Goal: Task Accomplishment & Management: Use online tool/utility

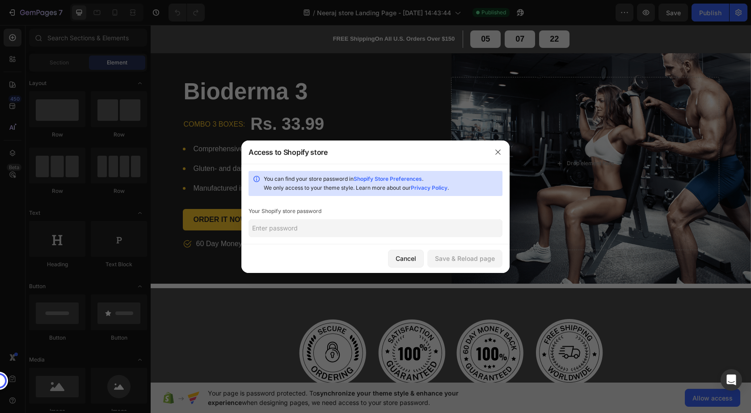
drag, startPoint x: 295, startPoint y: 228, endPoint x: 314, endPoint y: 224, distance: 18.6
click at [298, 228] on input "text" at bounding box center [376, 228] width 254 height 18
type input "[DATE]"
click at [455, 255] on div "Save & Reload page" at bounding box center [465, 257] width 60 height 9
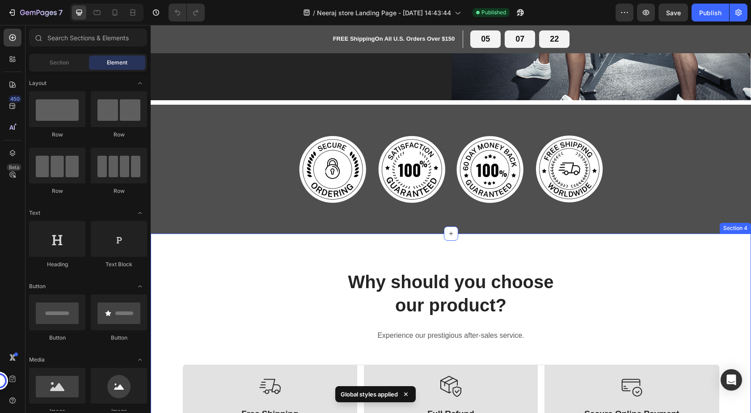
scroll to position [134, 0]
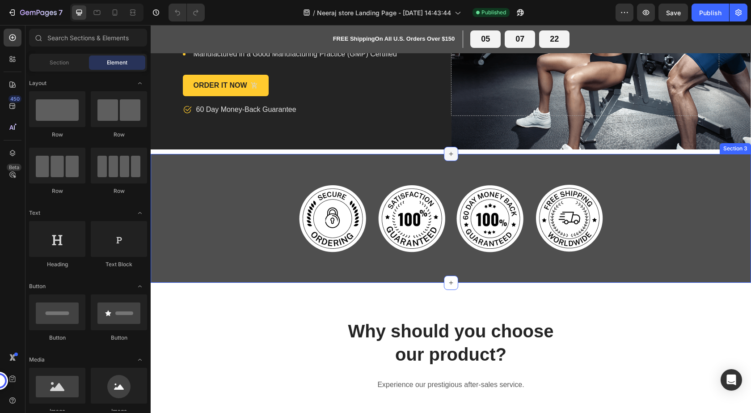
click at [447, 156] on icon at bounding box center [450, 153] width 7 height 7
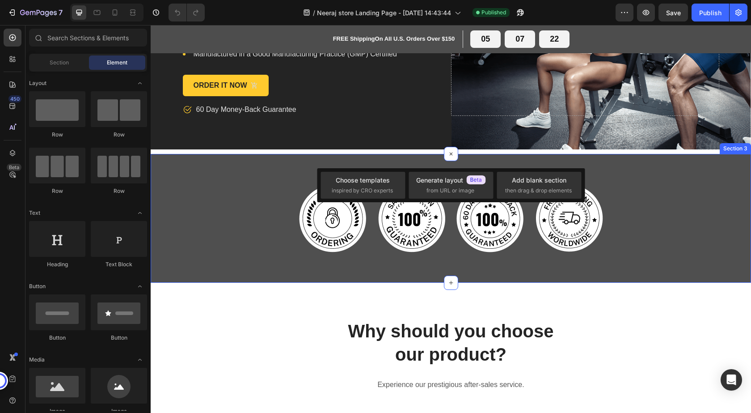
click at [176, 167] on div "Image Image Image Image Row Section 3" at bounding box center [451, 218] width 600 height 129
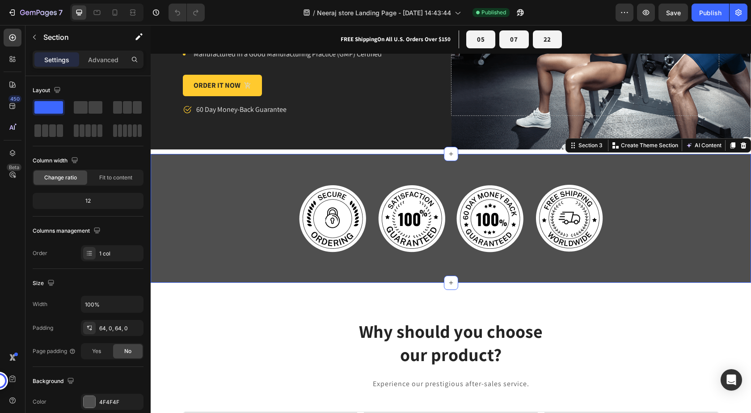
click at [162, 156] on div "Image Image Image Image Row Section 3 You can create reusable sections Create T…" at bounding box center [451, 218] width 600 height 129
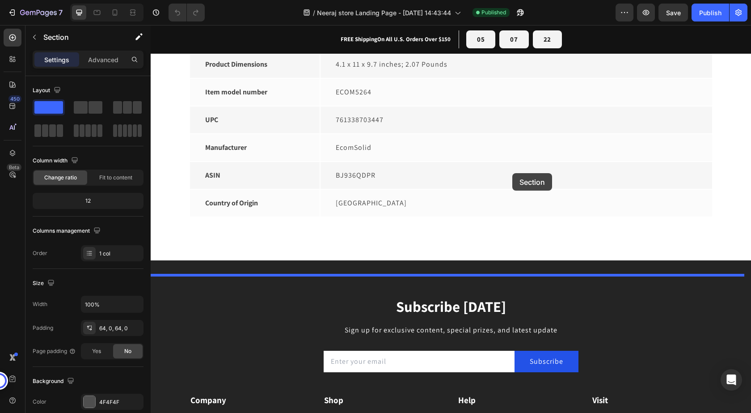
scroll to position [2816, 0]
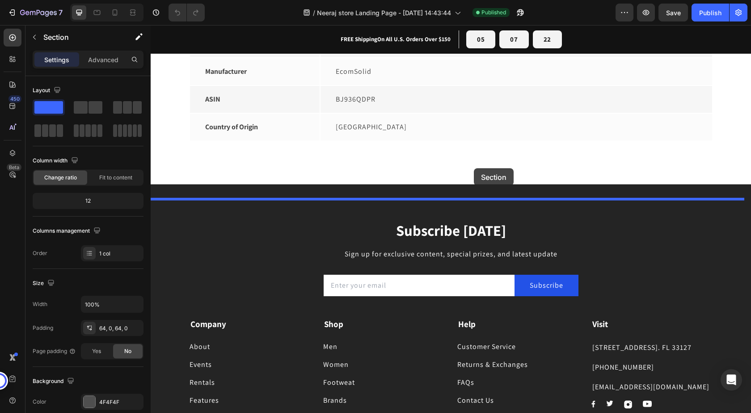
drag, startPoint x: 568, startPoint y: 145, endPoint x: 474, endPoint y: 168, distance: 96.6
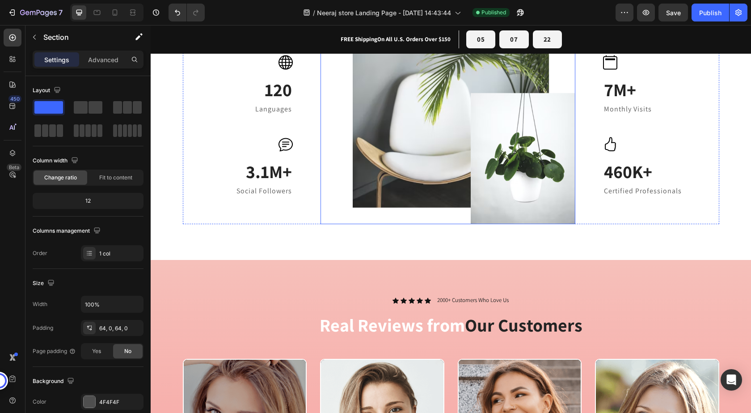
scroll to position [1348, 0]
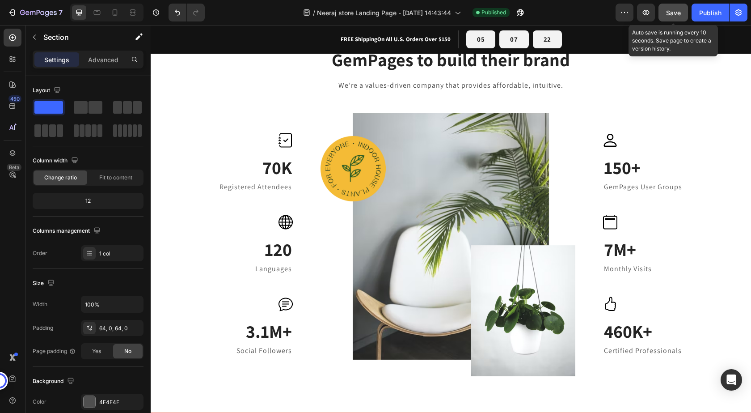
click at [675, 13] on span "Save" at bounding box center [673, 13] width 15 height 8
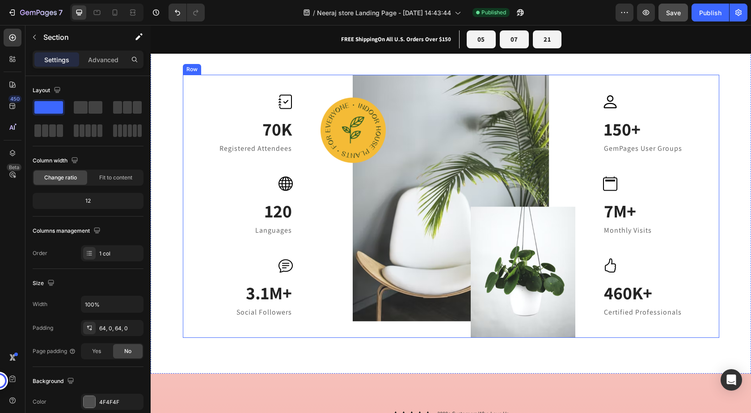
scroll to position [1438, 0]
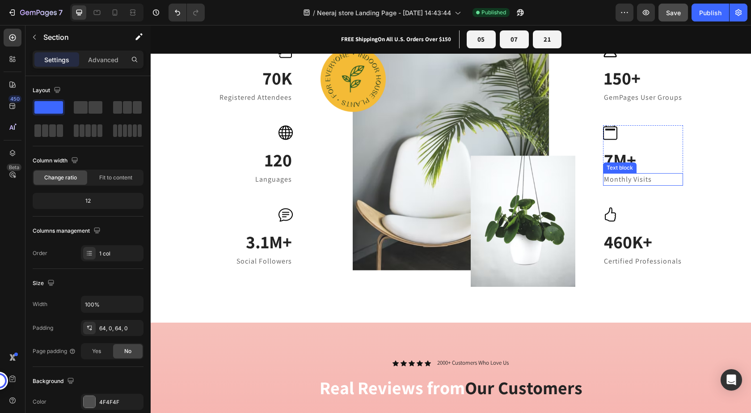
click at [621, 180] on p "Monthly Visits" at bounding box center [643, 179] width 78 height 11
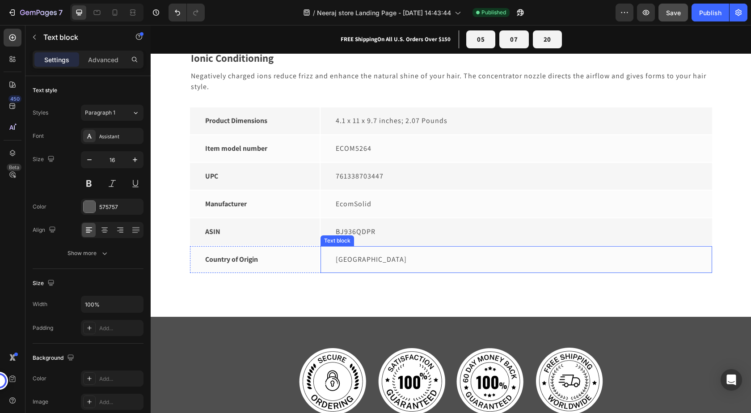
scroll to position [2734, 0]
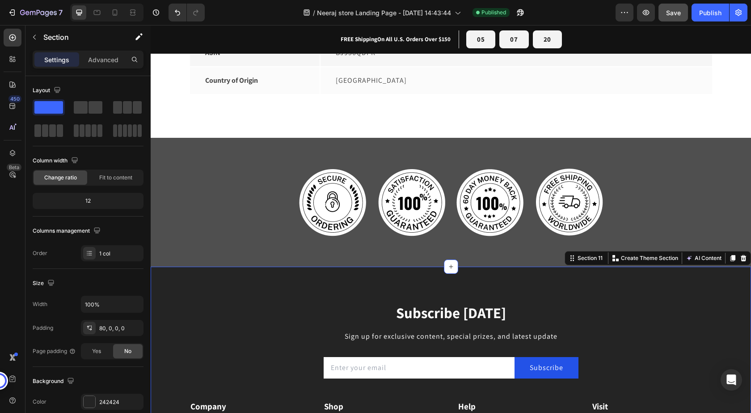
click at [185, 295] on div "Subscribe [DATE] Heading Sign up for exclusive content, special prizes, and lat…" at bounding box center [451, 411] width 600 height 290
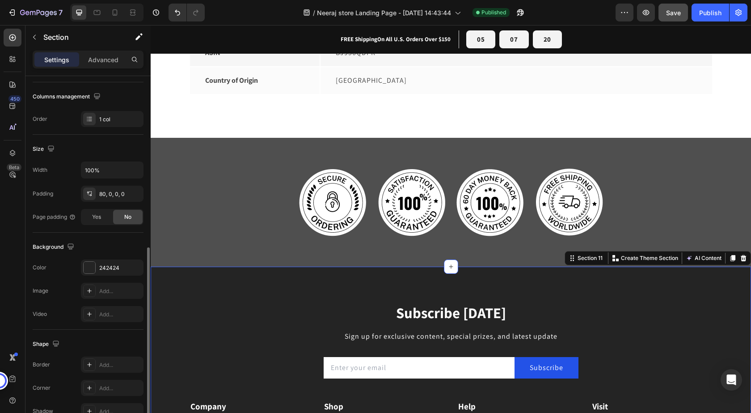
scroll to position [183, 0]
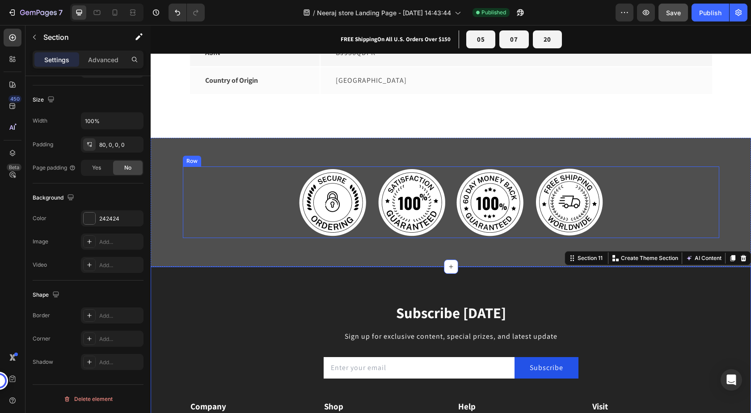
click at [194, 212] on div "Image Image Image Image Row" at bounding box center [451, 202] width 536 height 72
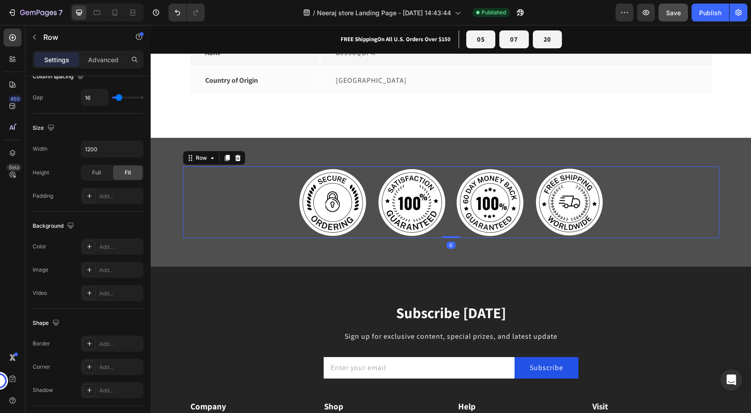
scroll to position [0, 0]
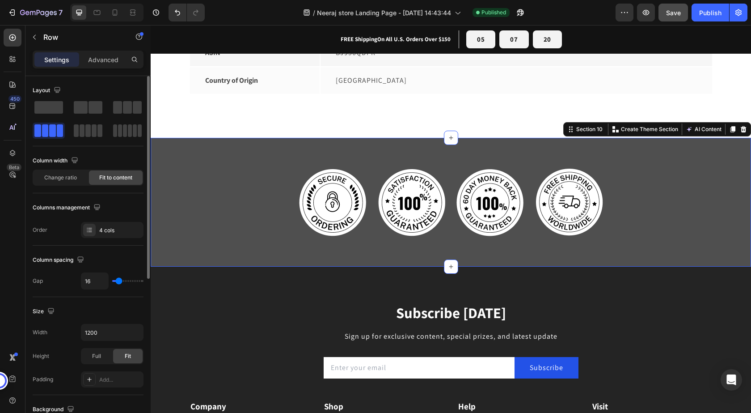
click at [165, 188] on div "Image Image Image Image Row" at bounding box center [451, 202] width 600 height 72
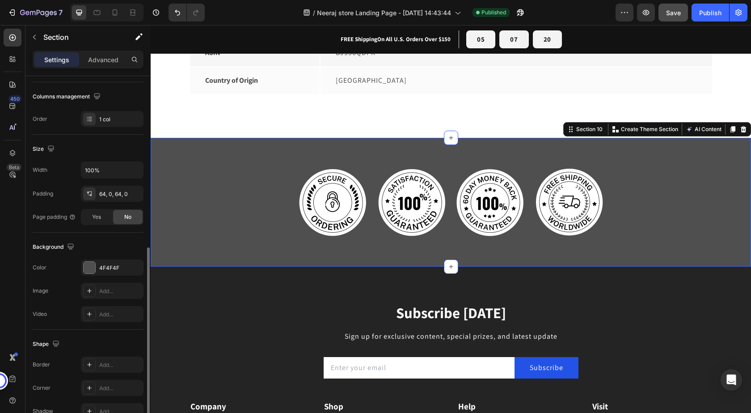
scroll to position [183, 0]
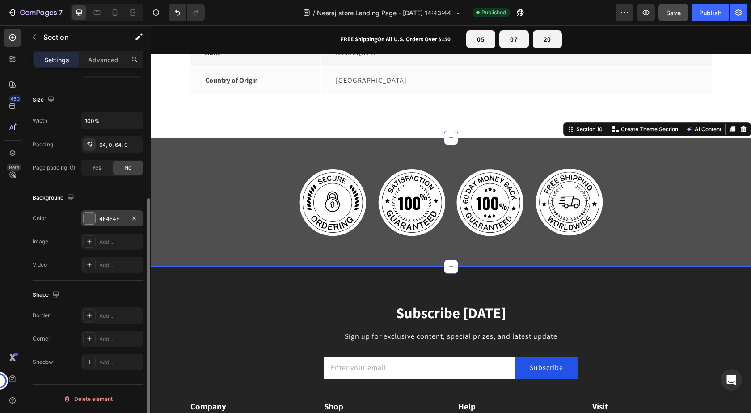
click at [126, 217] on div "4F4F4F" at bounding box center [112, 218] width 63 height 16
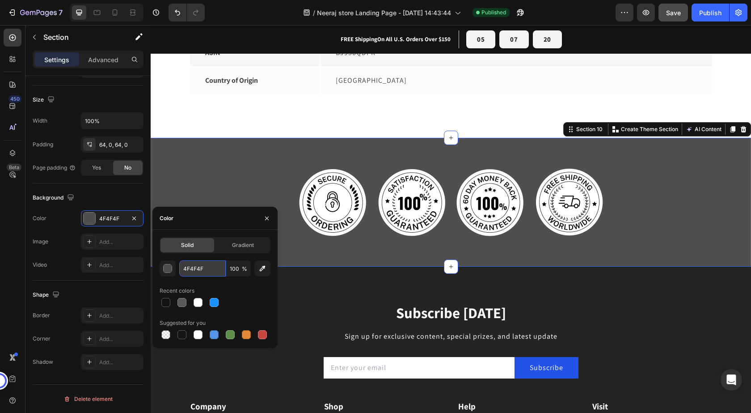
click at [206, 268] on input "4F4F4F" at bounding box center [202, 268] width 46 height 16
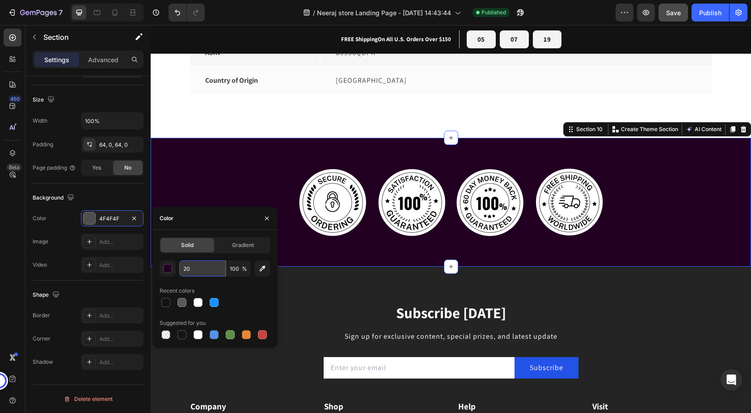
type input "2"
click at [167, 337] on div at bounding box center [165, 334] width 9 height 9
type input "000000"
type input "0"
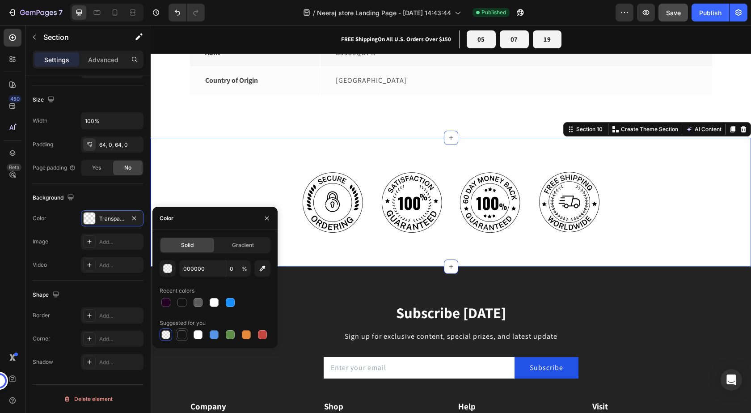
click at [184, 336] on div at bounding box center [181, 334] width 9 height 9
type input "151515"
type input "100"
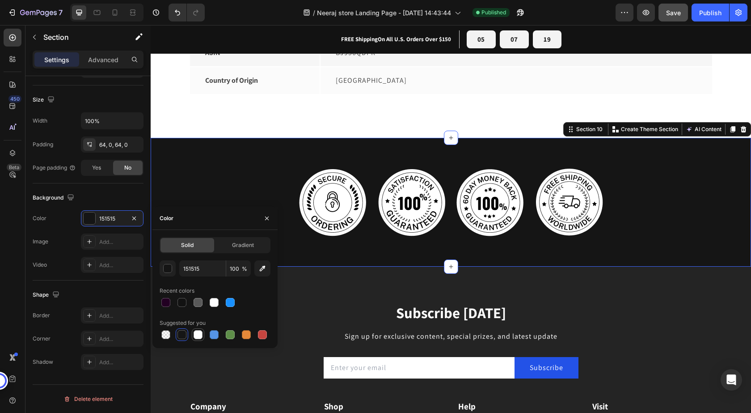
click at [194, 334] on div at bounding box center [198, 334] width 9 height 9
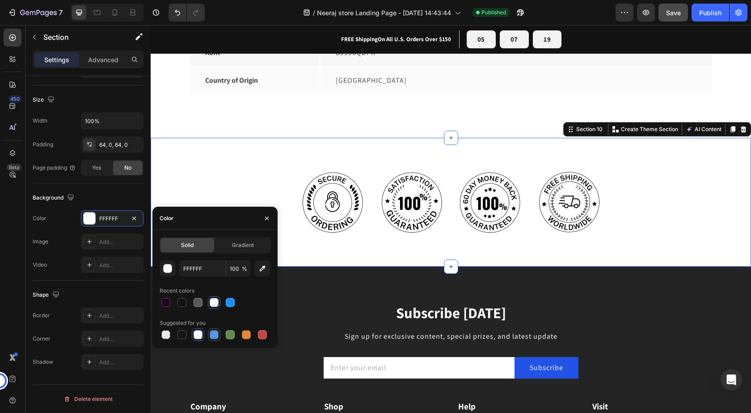
click at [214, 335] on div at bounding box center [214, 334] width 9 height 9
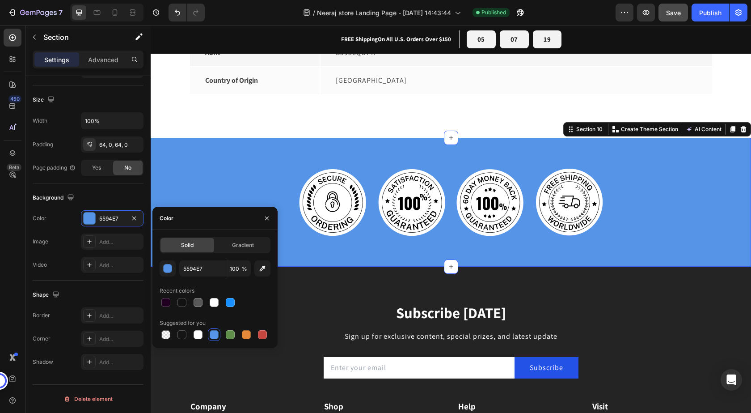
click at [222, 335] on div at bounding box center [215, 334] width 111 height 13
click at [236, 334] on div at bounding box center [230, 334] width 13 height 13
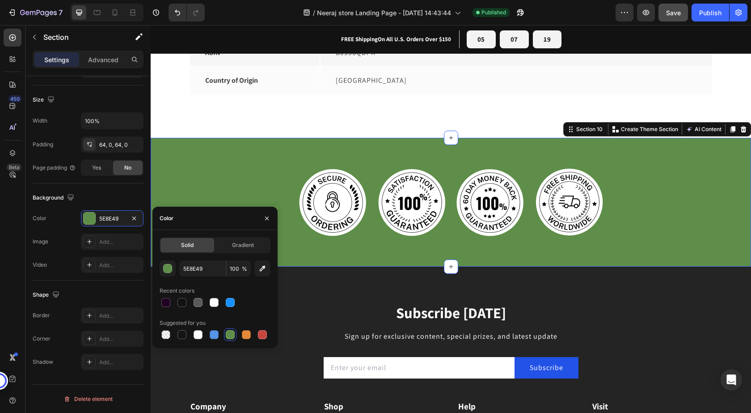
click at [240, 334] on div at bounding box center [215, 334] width 111 height 13
click at [249, 334] on div at bounding box center [246, 334] width 9 height 9
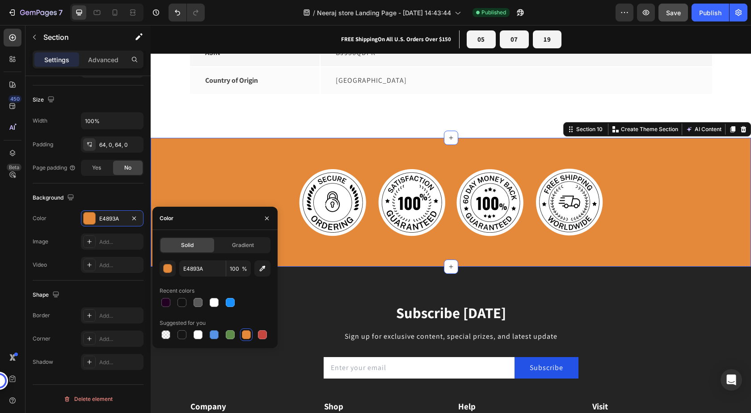
drag, startPoint x: 260, startPoint y: 335, endPoint x: 249, endPoint y: 333, distance: 10.9
click at [260, 335] on div at bounding box center [262, 334] width 9 height 9
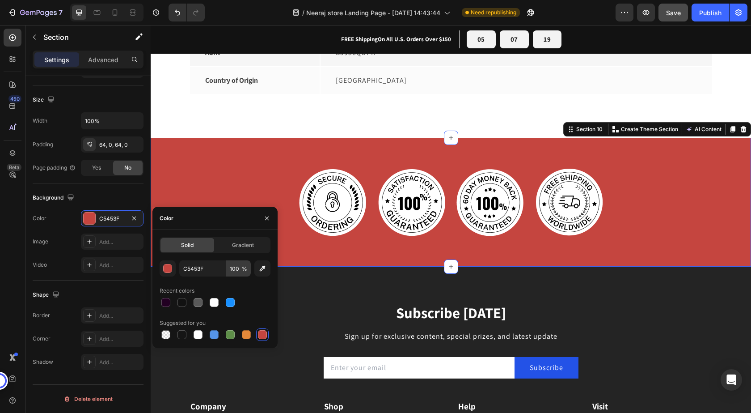
drag, startPoint x: 261, startPoint y: 268, endPoint x: 244, endPoint y: 263, distance: 18.2
click at [248, 256] on div "Solid Gradient C5453F 100 % Recent colors Suggested for you" at bounding box center [215, 289] width 111 height 104
drag, startPoint x: 410, startPoint y: 287, endPoint x: 244, endPoint y: 132, distance: 227.4
click at [261, 266] on icon "button" at bounding box center [262, 268] width 9 height 9
type input "707070"
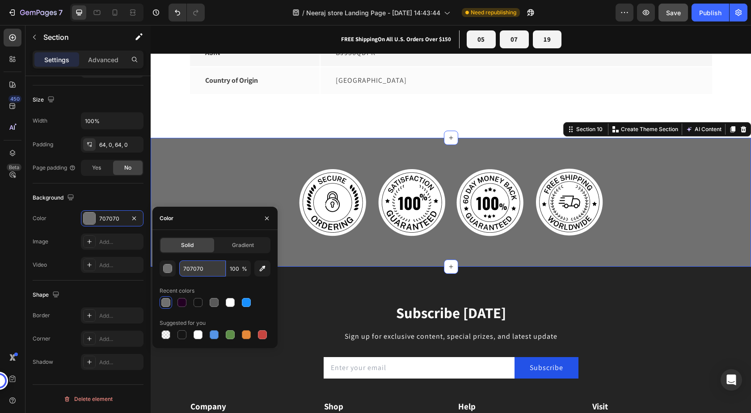
click at [212, 268] on input "707070" at bounding box center [202, 268] width 46 height 16
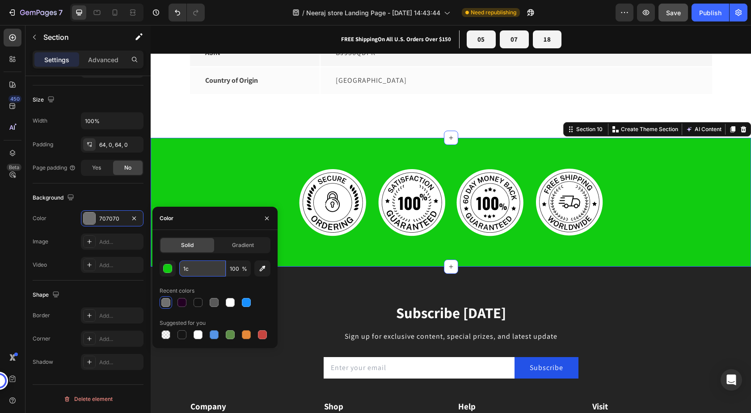
type input "1"
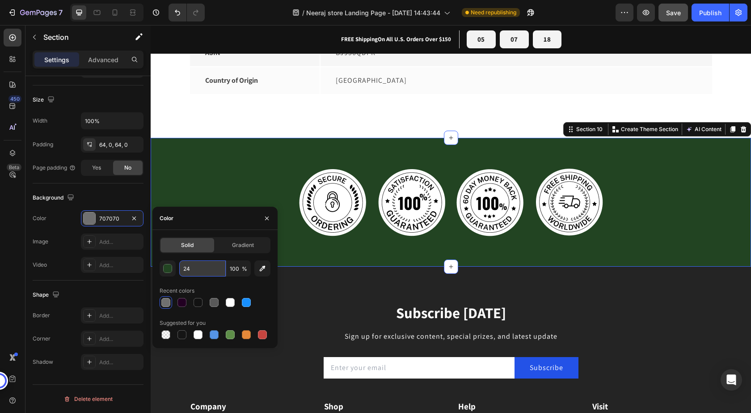
type input "2"
click at [239, 243] on span "Gradient" at bounding box center [243, 245] width 22 height 8
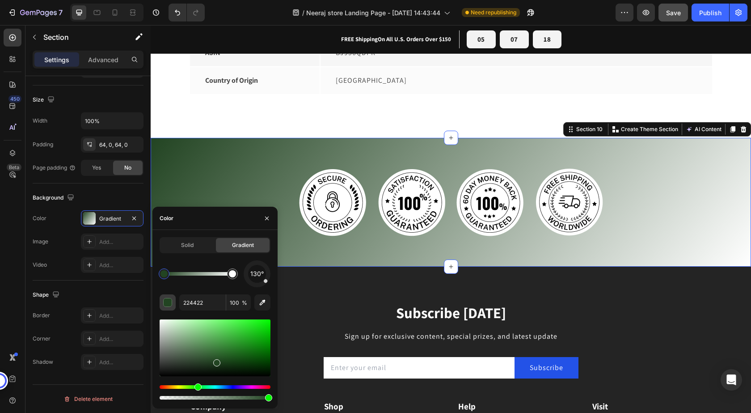
click at [167, 303] on div "button" at bounding box center [168, 302] width 9 height 9
click at [194, 303] on input "224422" at bounding box center [202, 302] width 46 height 16
click at [187, 302] on input "224422" at bounding box center [202, 302] width 46 height 16
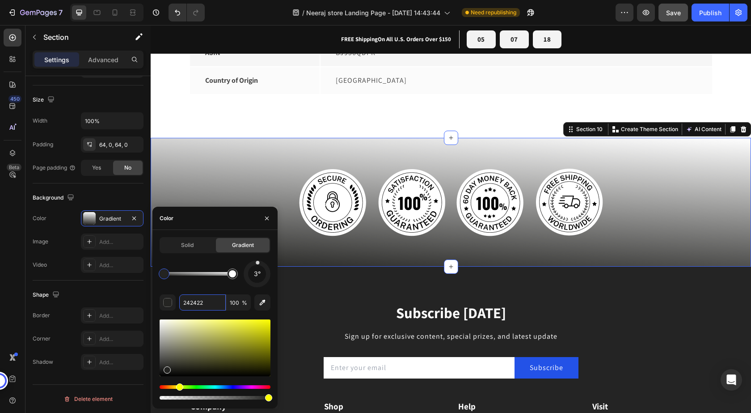
drag, startPoint x: 265, startPoint y: 283, endPoint x: 258, endPoint y: 257, distance: 27.3
click at [258, 257] on div "Solid Gradient 3° 242422 100 %" at bounding box center [215, 319] width 111 height 164
drag, startPoint x: 257, startPoint y: 265, endPoint x: 263, endPoint y: 259, distance: 7.6
click at [258, 259] on div "Solid Gradient 4° 242422 100 %" at bounding box center [215, 319] width 111 height 164
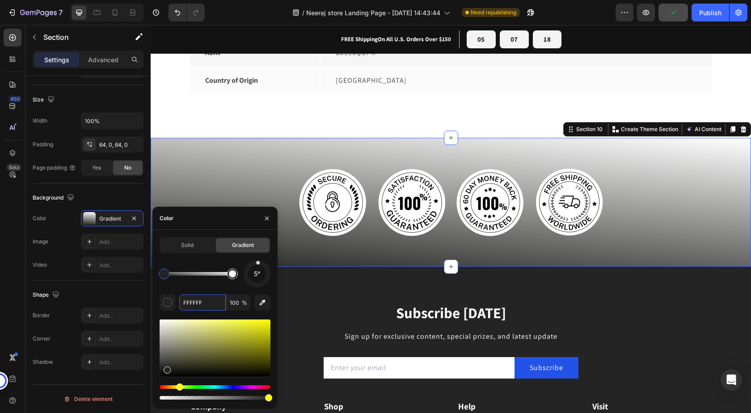
click at [235, 275] on div at bounding box center [232, 273] width 7 height 7
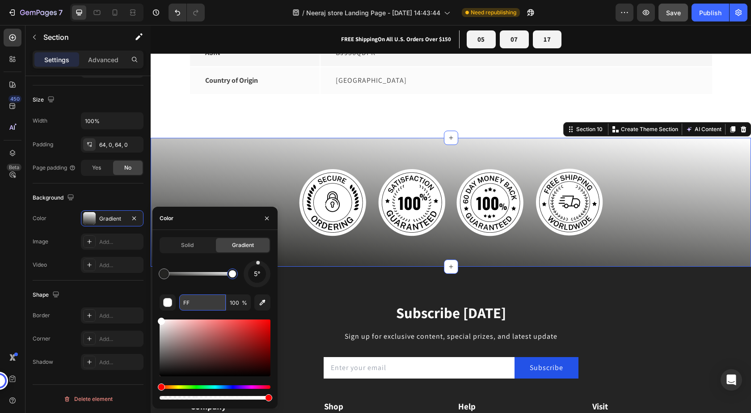
type input "F"
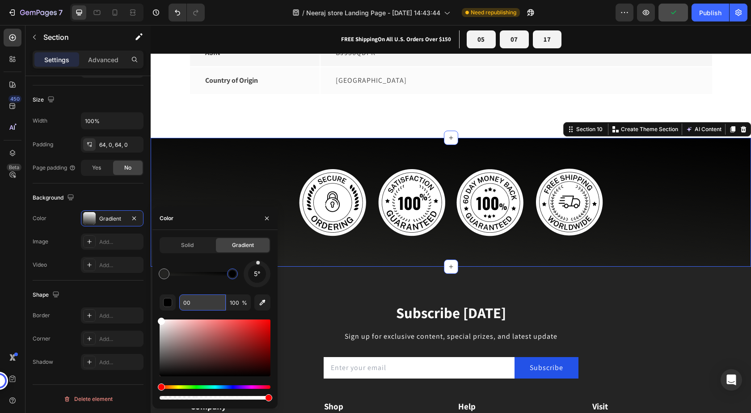
type input "0"
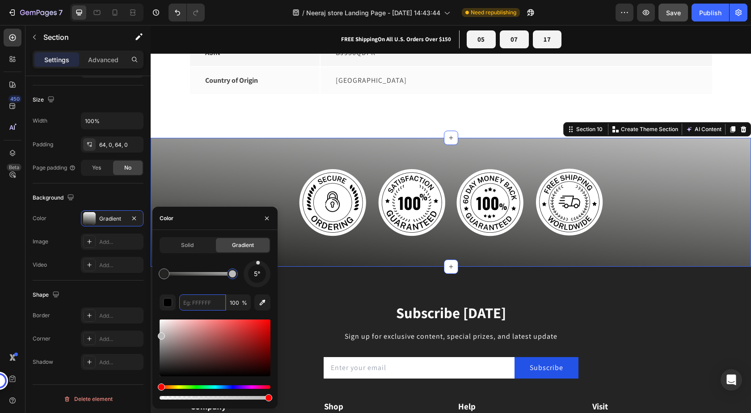
drag, startPoint x: 161, startPoint y: 323, endPoint x: 155, endPoint y: 333, distance: 12.4
click at [155, 333] on div "Solid Gradient 5° 100 %" at bounding box center [214, 319] width 125 height 164
type input "BCBCBC"
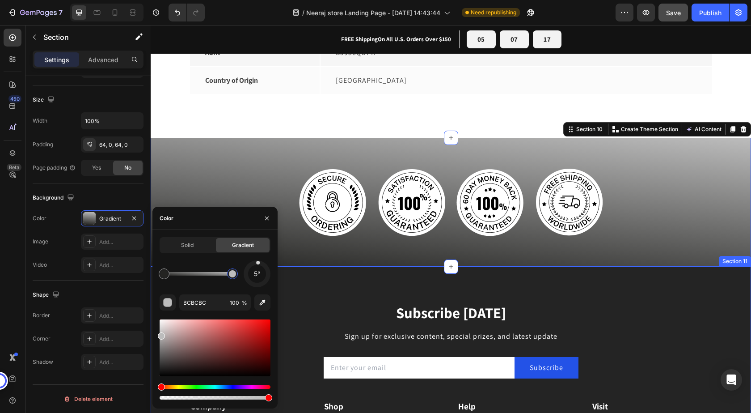
click at [614, 291] on div "Subscribe [DATE] Heading Sign up for exclusive content, special prizes, and lat…" at bounding box center [451, 411] width 600 height 290
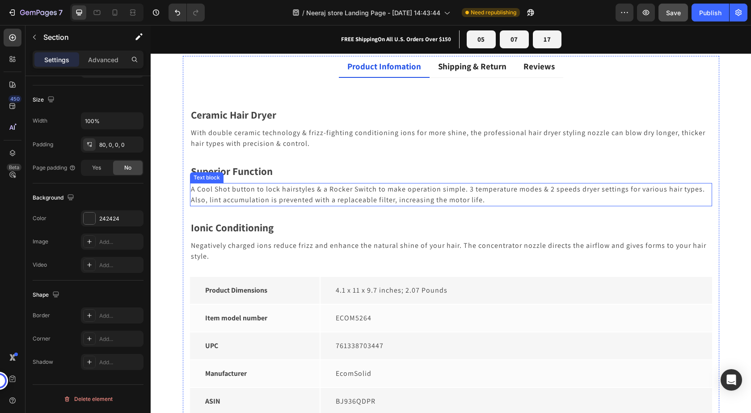
scroll to position [2287, 0]
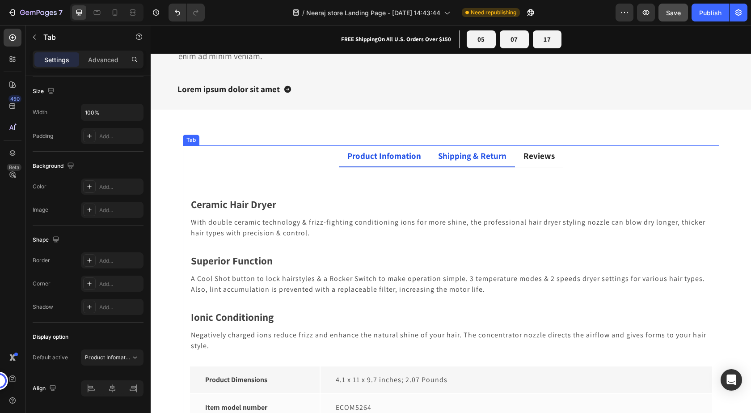
click at [453, 163] on div "Shipping & Return" at bounding box center [472, 156] width 71 height 14
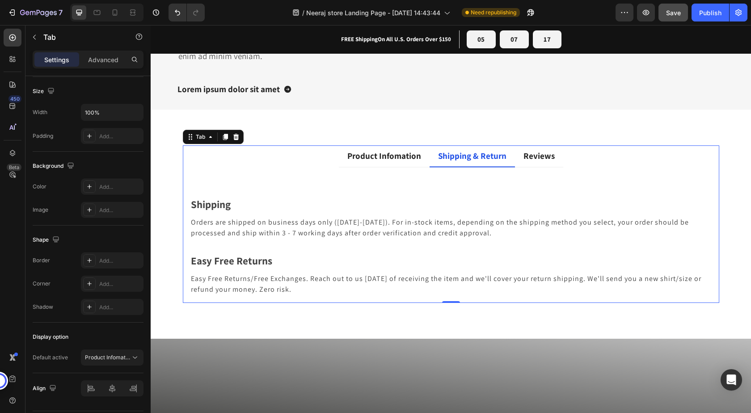
scroll to position [0, 0]
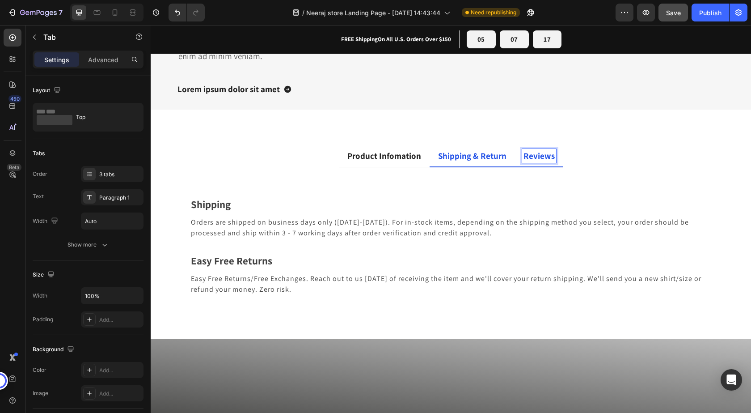
click at [549, 161] on p "Reviews" at bounding box center [538, 155] width 31 height 11
click at [489, 161] on p "Shipping & Return" at bounding box center [472, 155] width 68 height 11
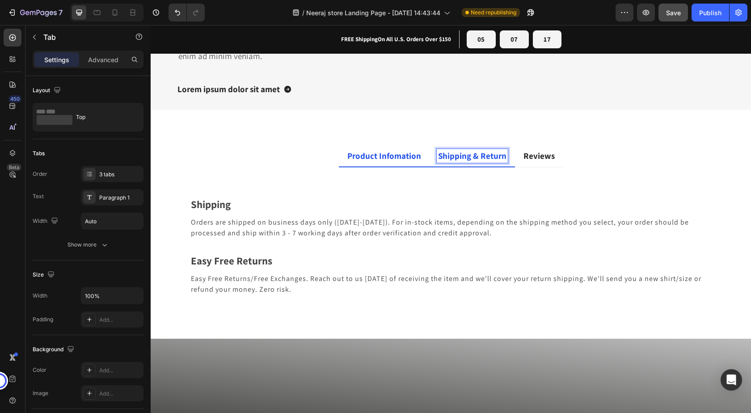
click at [401, 161] on p "Product Infomation" at bounding box center [384, 155] width 74 height 11
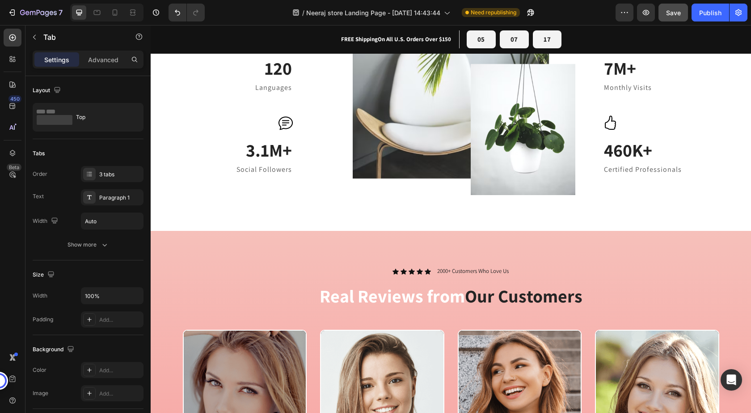
scroll to position [1527, 0]
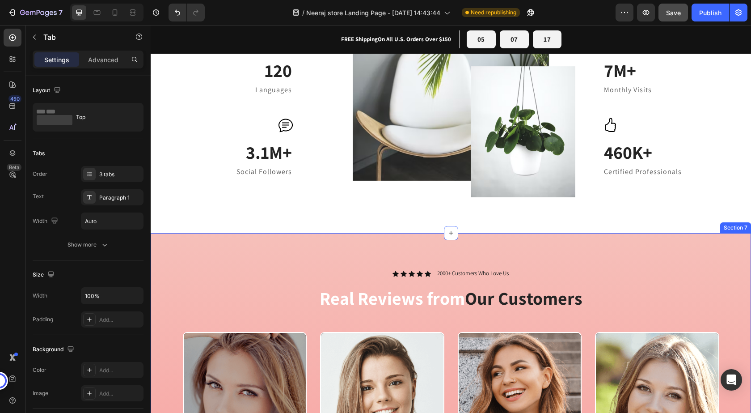
click at [268, 251] on div "Icon Icon Icon Icon Icon Icon List 2000+ Customers Who Love Us Text Block Row R…" at bounding box center [451, 413] width 600 height 361
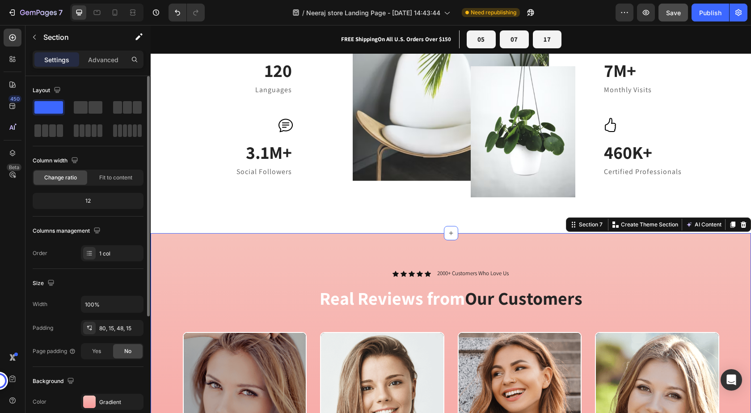
scroll to position [89, 0]
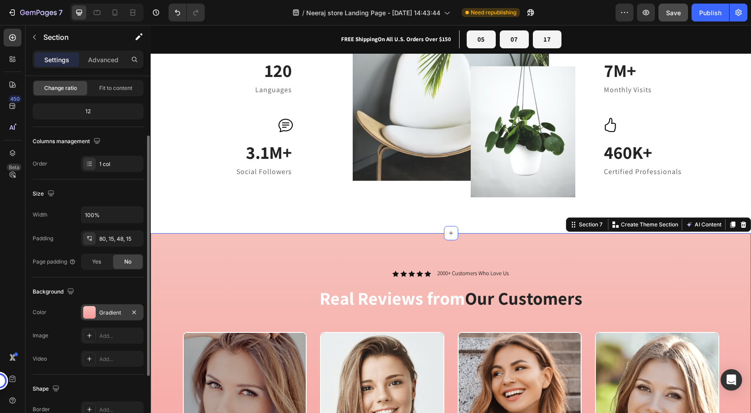
click at [87, 314] on div at bounding box center [89, 312] width 13 height 13
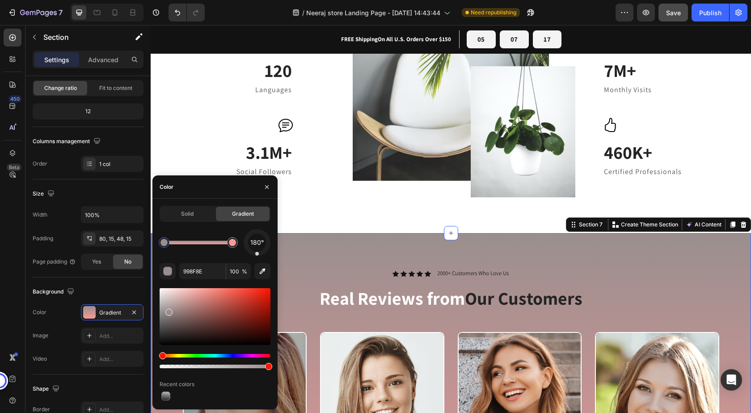
drag, startPoint x: 188, startPoint y: 292, endPoint x: 177, endPoint y: 319, distance: 29.5
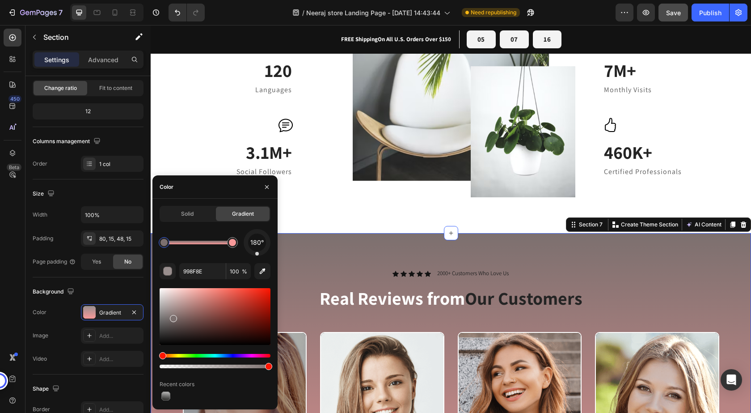
drag, startPoint x: 171, startPoint y: 311, endPoint x: 172, endPoint y: 316, distance: 5.5
click at [172, 316] on div at bounding box center [173, 318] width 7 height 7
click at [231, 245] on div at bounding box center [232, 242] width 7 height 7
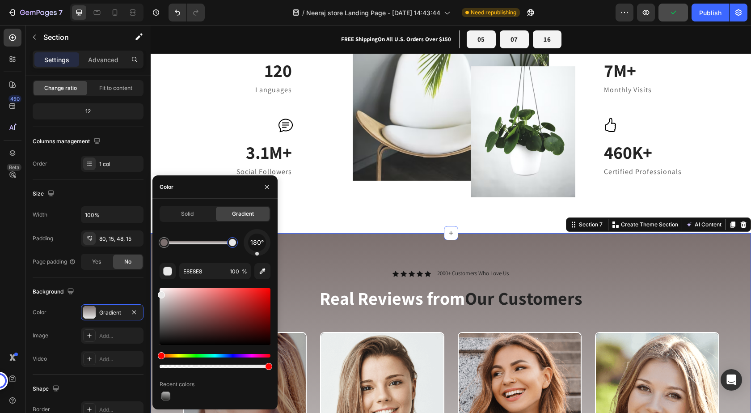
drag, startPoint x: 354, startPoint y: 316, endPoint x: 152, endPoint y: 296, distance: 203.0
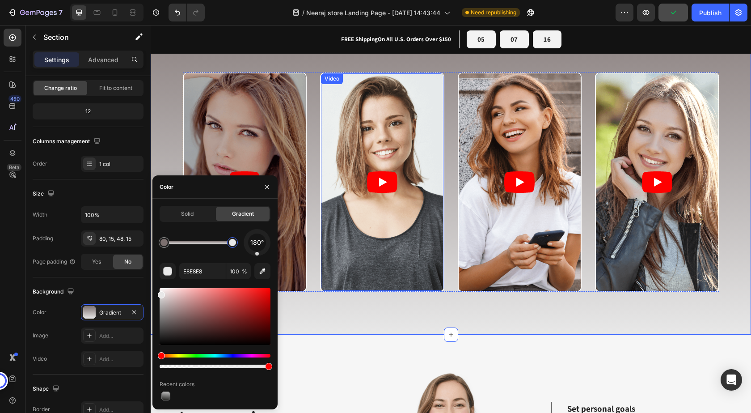
scroll to position [1795, 0]
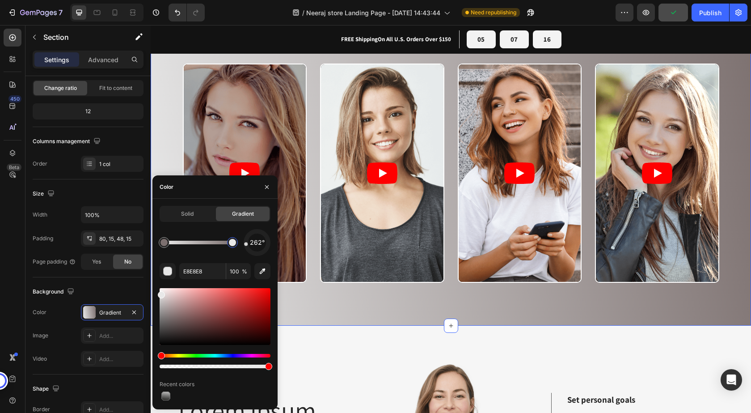
drag, startPoint x: 257, startPoint y: 254, endPoint x: 236, endPoint y: 245, distance: 23.2
click at [236, 245] on div "262°" at bounding box center [215, 242] width 111 height 27
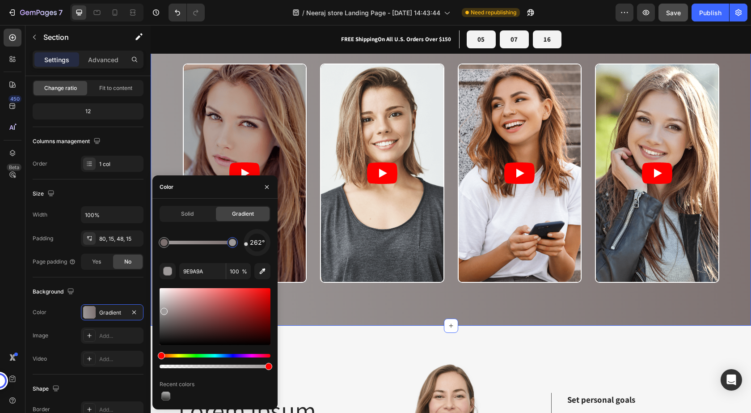
drag, startPoint x: 161, startPoint y: 295, endPoint x: 163, endPoint y: 285, distance: 10.0
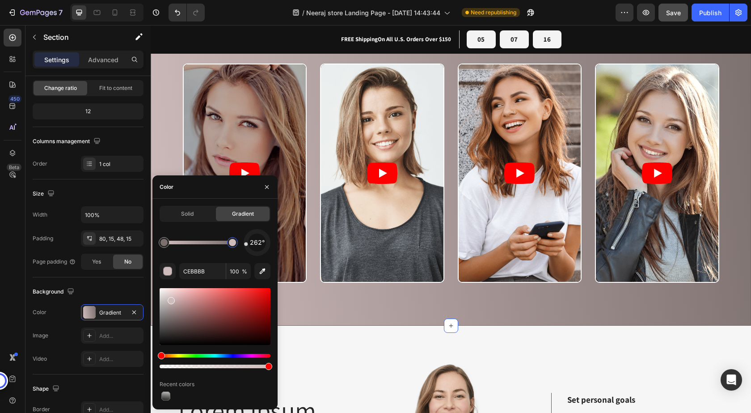
drag, startPoint x: 166, startPoint y: 312, endPoint x: 182, endPoint y: 319, distance: 17.6
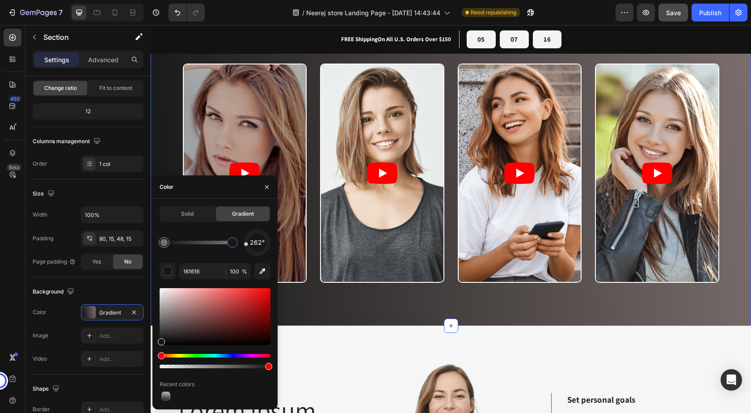
drag, startPoint x: 172, startPoint y: 301, endPoint x: 160, endPoint y: 316, distance: 18.8
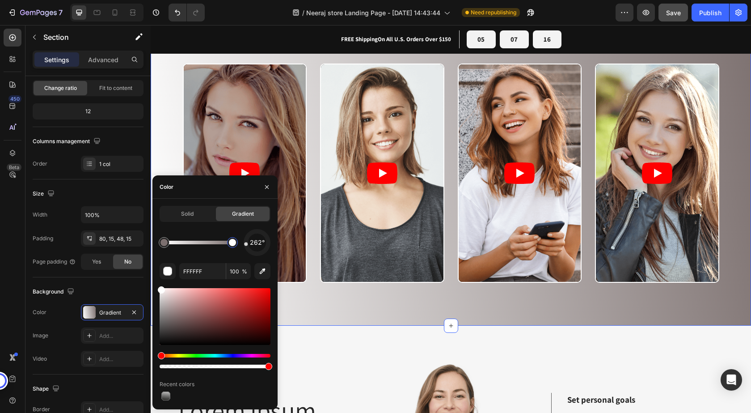
drag, startPoint x: 161, startPoint y: 342, endPoint x: 1, endPoint y: 252, distance: 183.3
click at [162, 241] on div at bounding box center [163, 242] width 7 height 7
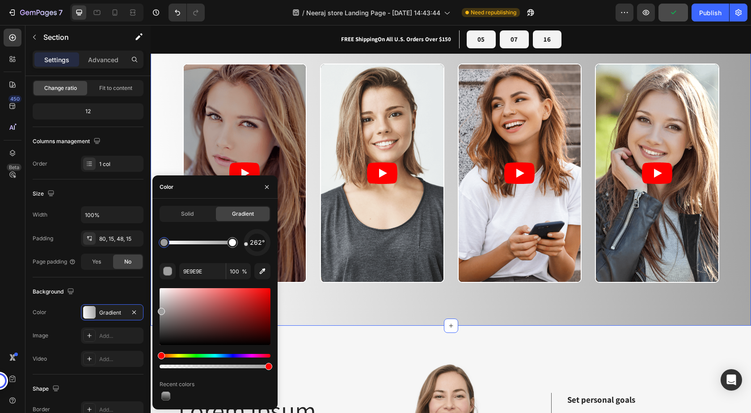
click at [156, 299] on div "Solid Gradient 262° 9E9E9E 100 % Recent colors" at bounding box center [214, 304] width 125 height 196
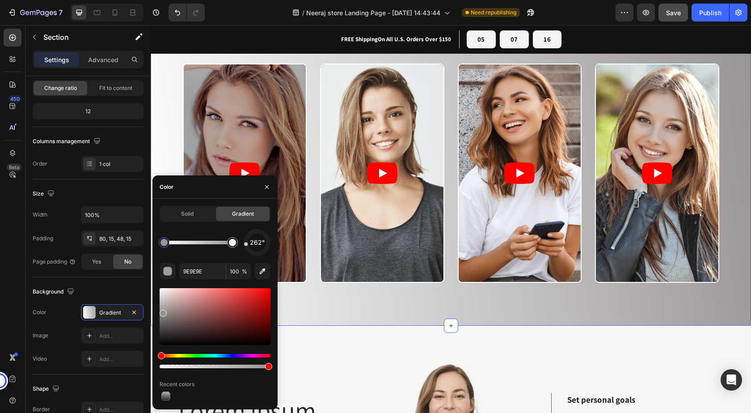
drag, startPoint x: 158, startPoint y: 299, endPoint x: 162, endPoint y: 311, distance: 12.2
click at [162, 311] on div at bounding box center [163, 312] width 7 height 7
type input "969393"
click at [243, 271] on span "%" at bounding box center [244, 271] width 5 height 8
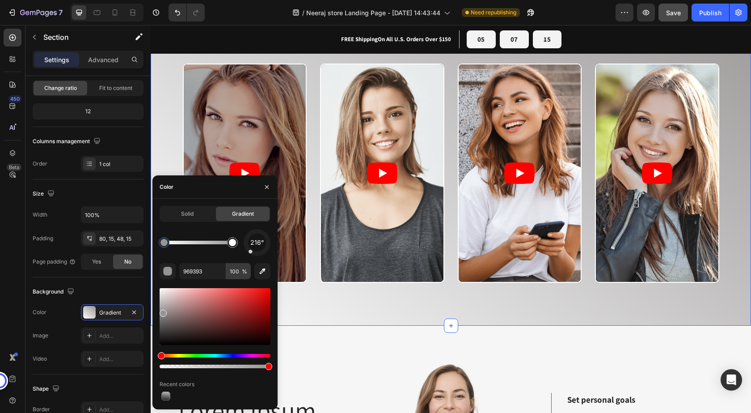
drag, startPoint x: 245, startPoint y: 248, endPoint x: 241, endPoint y: 265, distance: 17.1
click at [241, 265] on div "216° 969393 100 % Recent colors" at bounding box center [215, 315] width 111 height 173
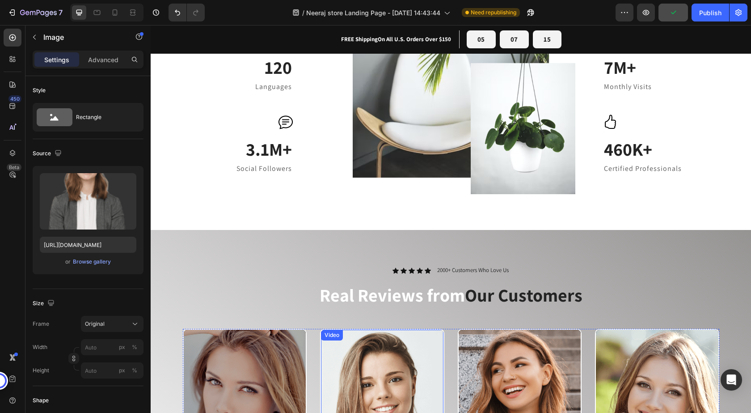
scroll to position [1527, 0]
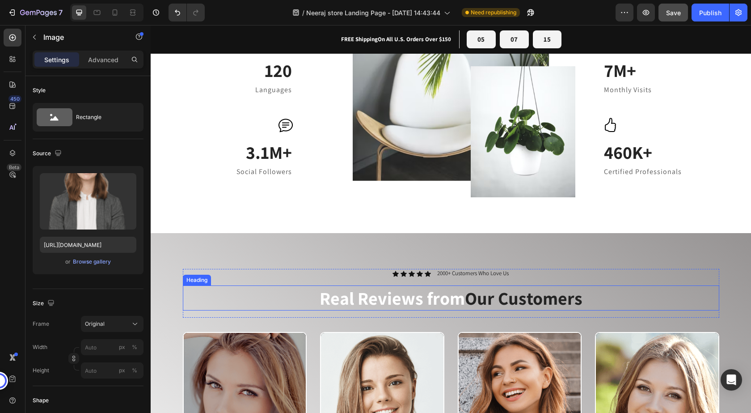
click at [351, 299] on h2 "Real Reviews from Our Customers" at bounding box center [451, 297] width 536 height 25
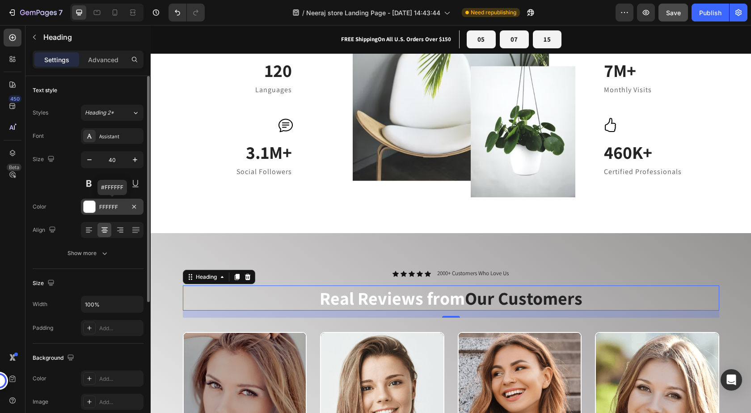
click at [86, 206] on div at bounding box center [90, 207] width 12 height 12
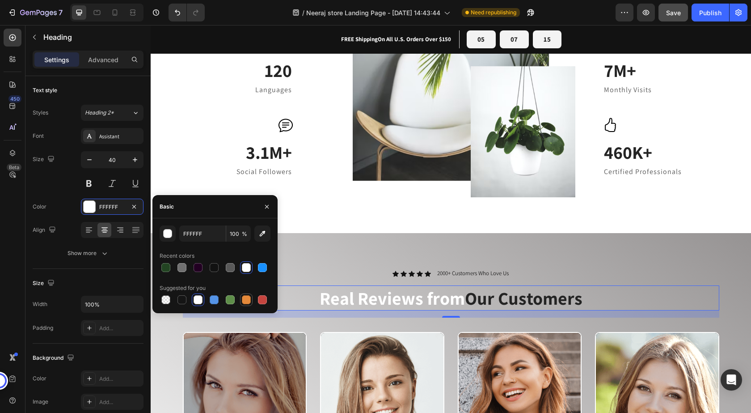
click at [244, 299] on div at bounding box center [246, 299] width 9 height 9
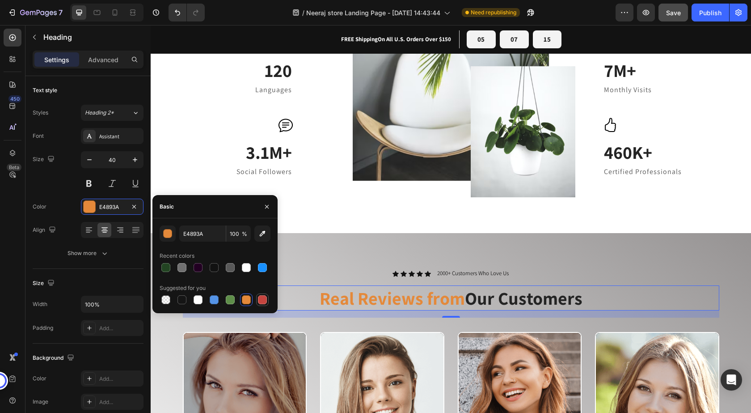
click at [260, 300] on div at bounding box center [262, 299] width 9 height 9
type input "C5453F"
click at [306, 267] on div "Icon Icon Icon Icon Icon Icon List 2000+ Customers Who Love Us Text Block Row R…" at bounding box center [451, 413] width 600 height 361
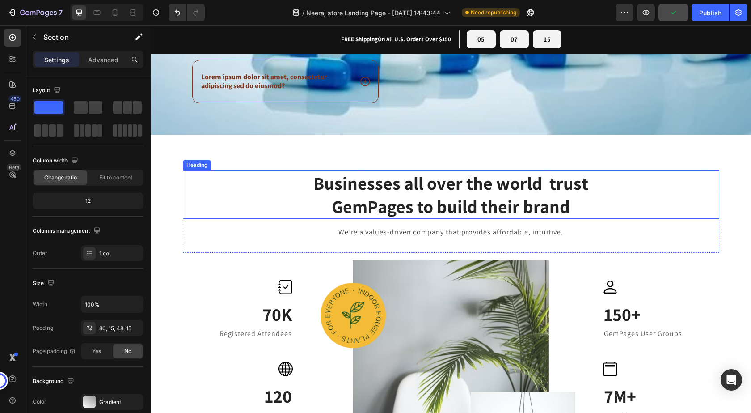
scroll to position [1214, 0]
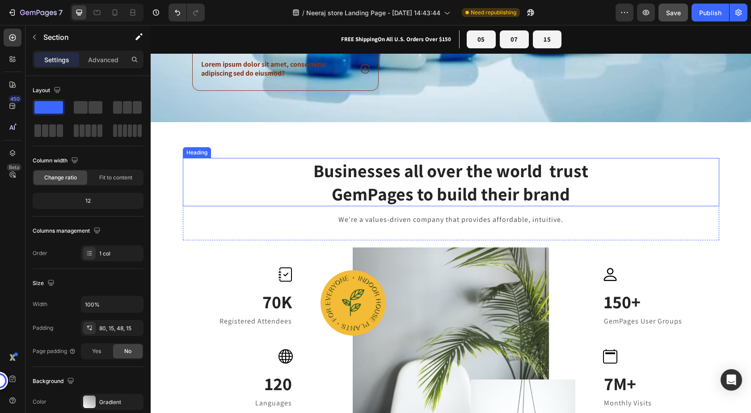
click at [401, 194] on h2 "Businesses all over the world trust GemPages to build their brand" at bounding box center [451, 182] width 536 height 48
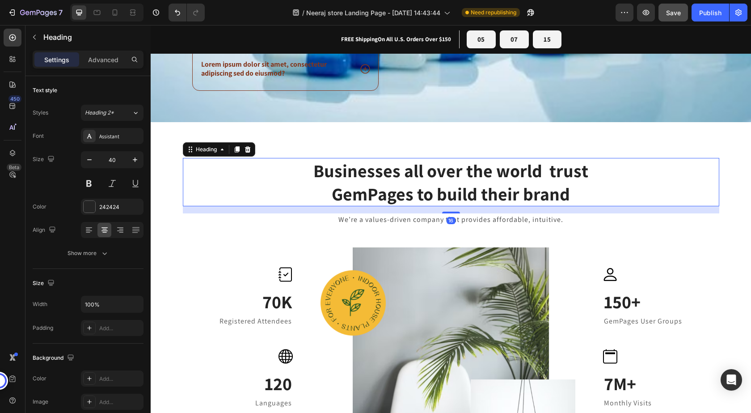
click at [398, 192] on h2 "Businesses all over the world trust GemPages to build their brand" at bounding box center [451, 182] width 536 height 48
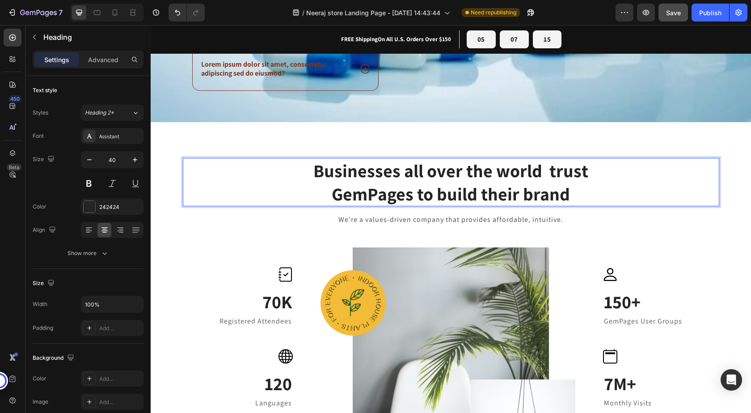
click at [398, 193] on p "Businesses all over the world trust GemPages to build their brand" at bounding box center [451, 182] width 535 height 46
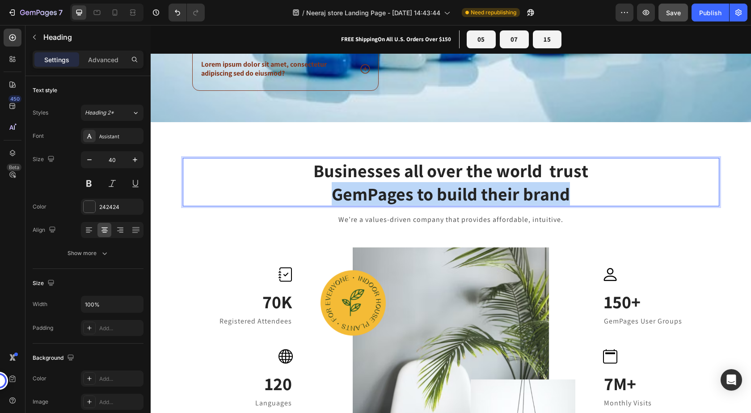
click at [398, 193] on p "Businesses all over the world trust GemPages to build their brand" at bounding box center [451, 182] width 535 height 46
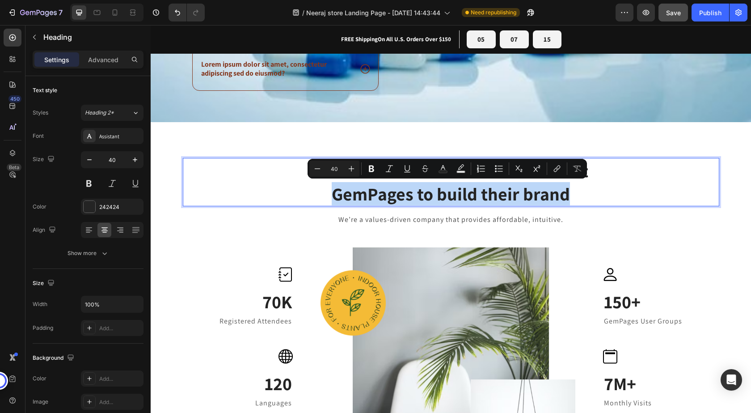
click at [322, 192] on p "Businesses all over the world trust GemPages to build their brand" at bounding box center [451, 182] width 535 height 46
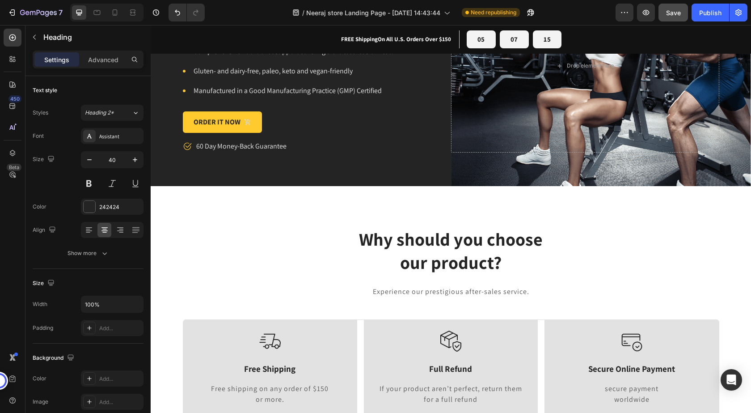
scroll to position [97, 0]
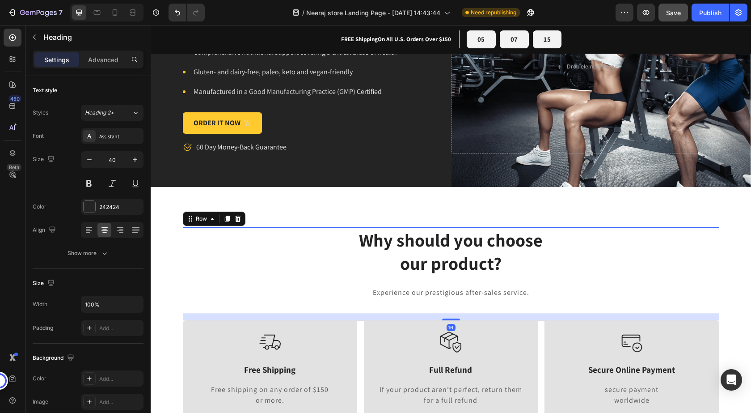
click at [375, 299] on div "Why should you choose our product? Heading Experience our prestigious after-sal…" at bounding box center [451, 270] width 536 height 86
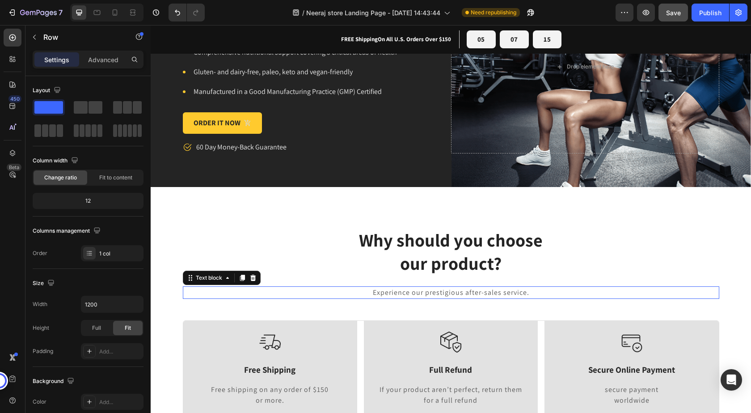
click at [384, 290] on p "Experience our prestigious after-sales service." at bounding box center [451, 292] width 535 height 11
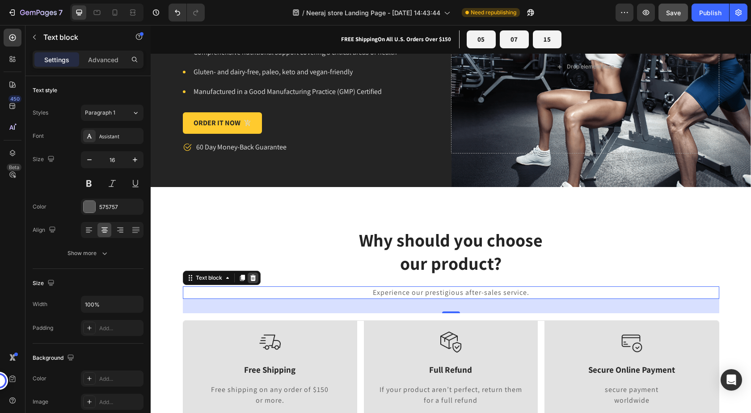
click at [249, 278] on icon at bounding box center [252, 277] width 7 height 7
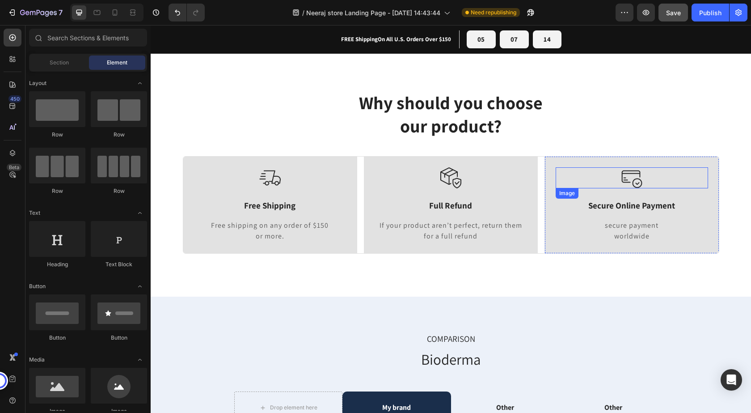
scroll to position [268, 0]
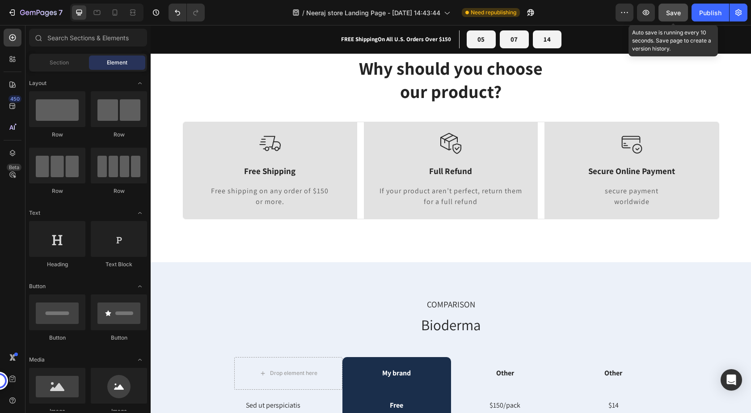
drag, startPoint x: 669, startPoint y: 14, endPoint x: 485, endPoint y: 23, distance: 183.9
click at [669, 14] on span "Save" at bounding box center [673, 13] width 15 height 8
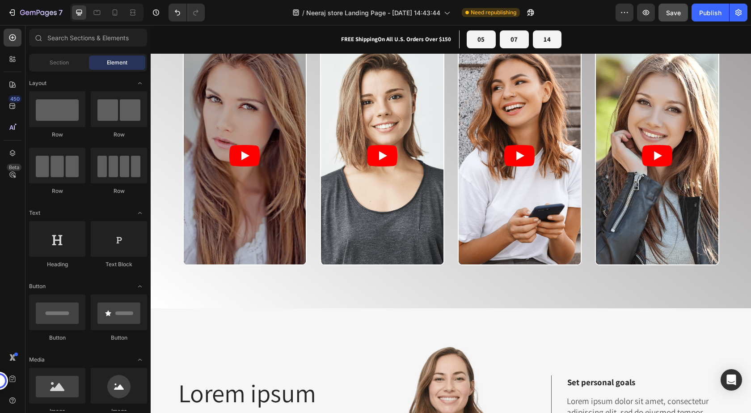
scroll to position [1833, 0]
